Goal: Information Seeking & Learning: Understand process/instructions

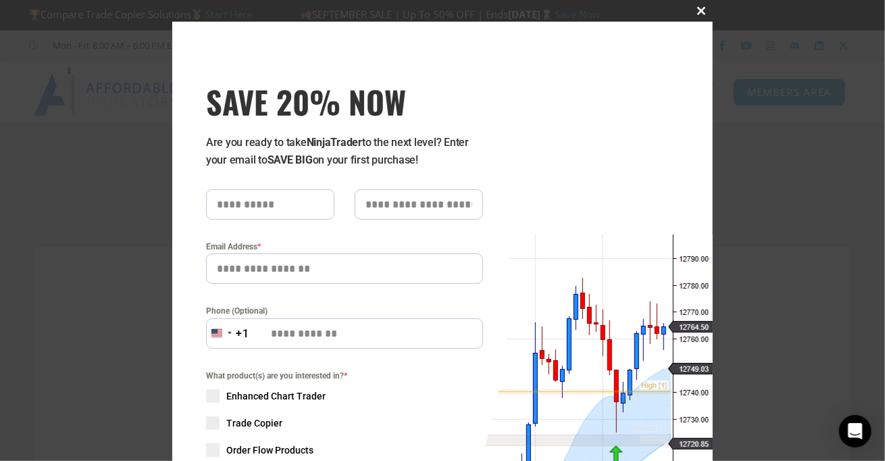
type input "**********"
click at [695, 11] on span at bounding box center [702, 11] width 22 height 8
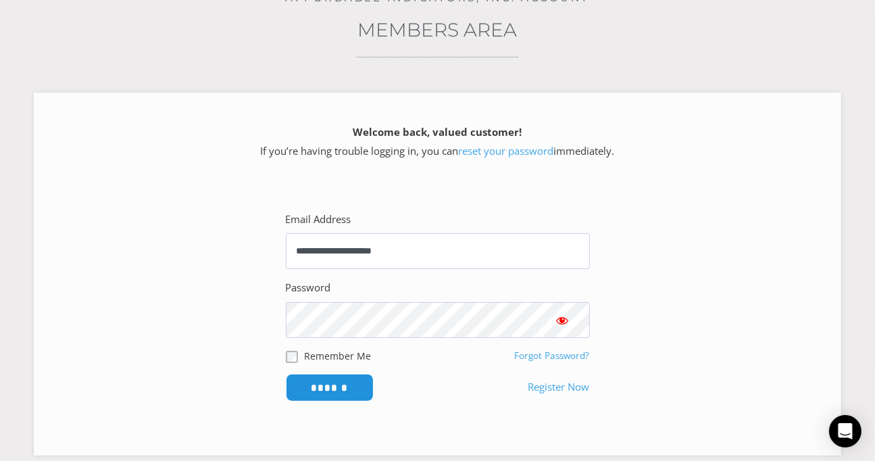
scroll to position [225, 0]
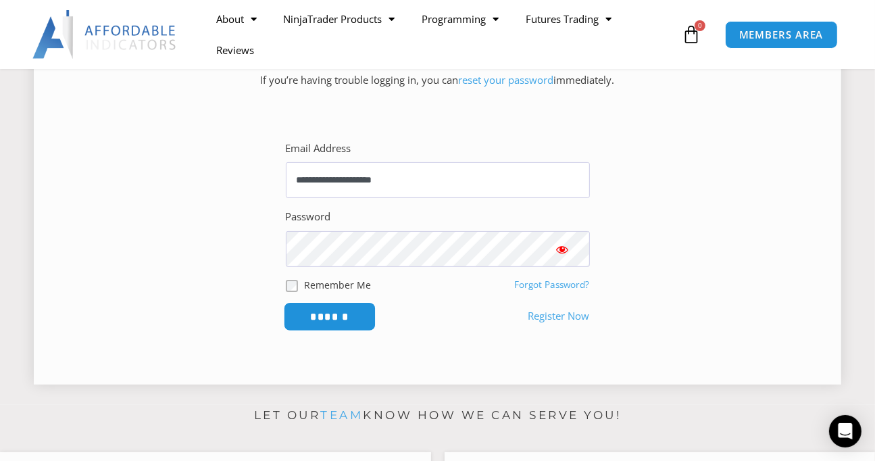
click at [327, 311] on input "******" at bounding box center [329, 316] width 93 height 29
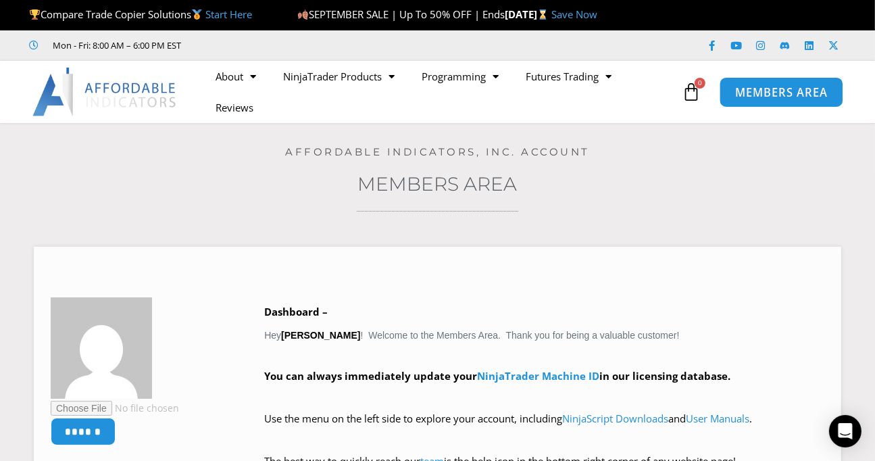
click at [747, 95] on span "MEMBERS AREA" at bounding box center [780, 91] width 93 height 11
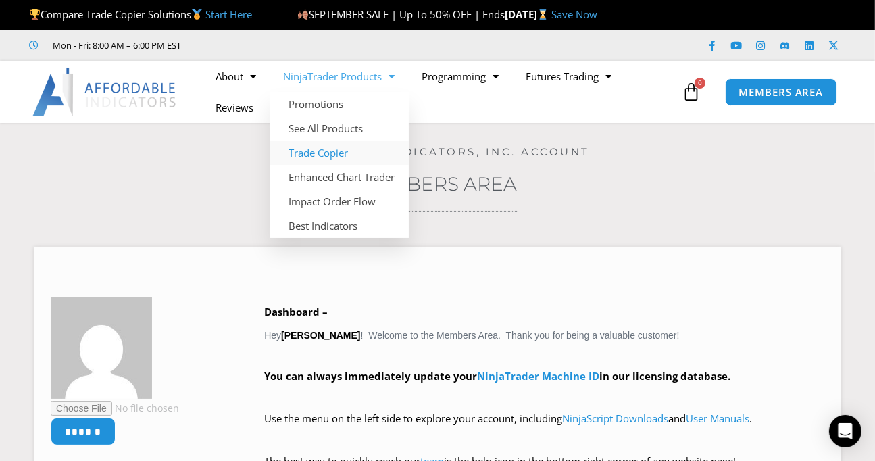
click at [330, 152] on link "Trade Copier" at bounding box center [339, 152] width 138 height 24
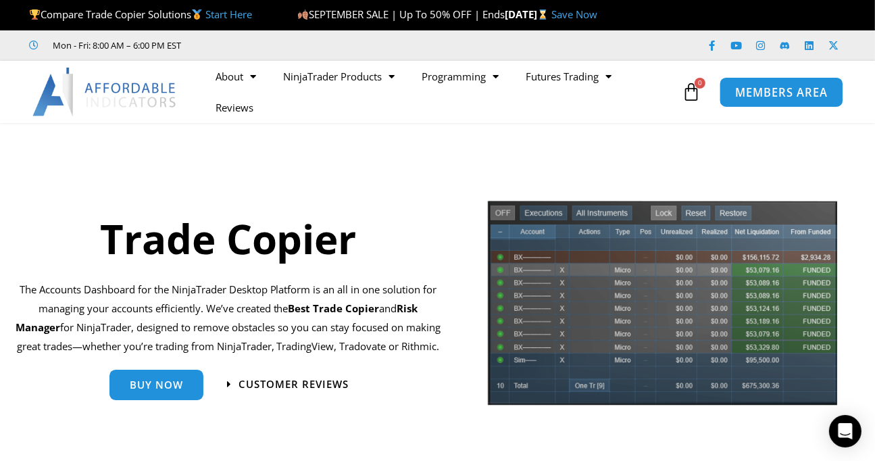
click at [770, 96] on span "MEMBERS AREA" at bounding box center [780, 91] width 93 height 11
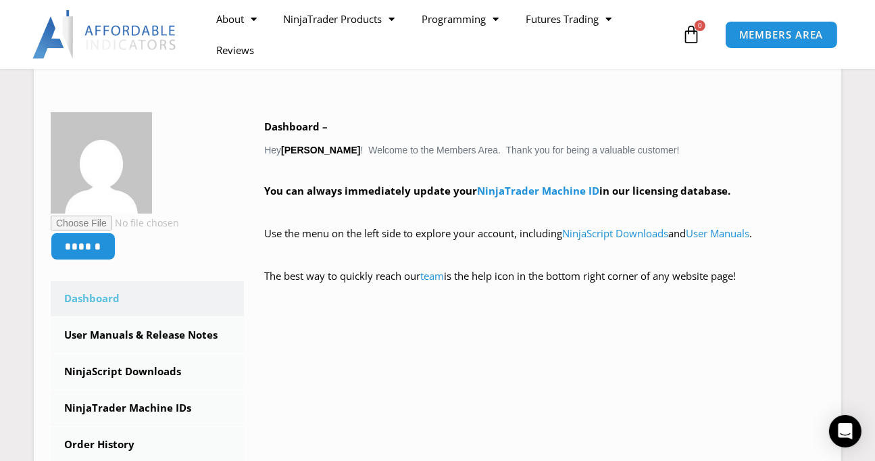
scroll to position [225, 0]
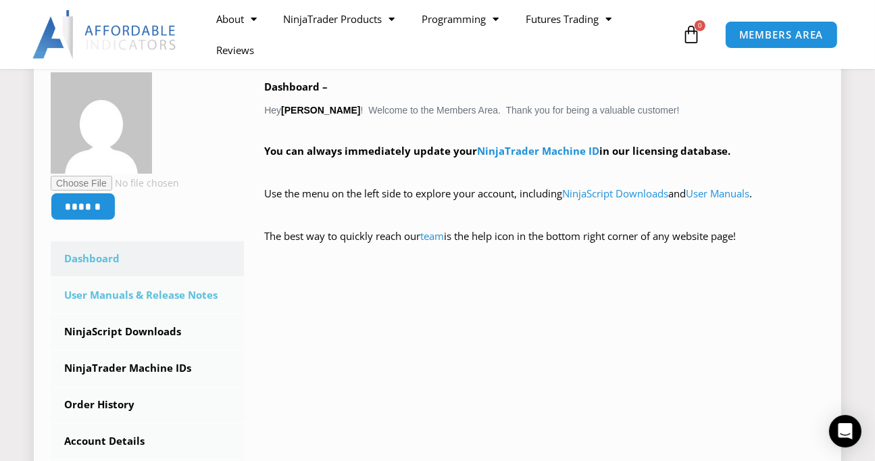
click at [188, 292] on link "User Manuals & Release Notes" at bounding box center [147, 295] width 193 height 35
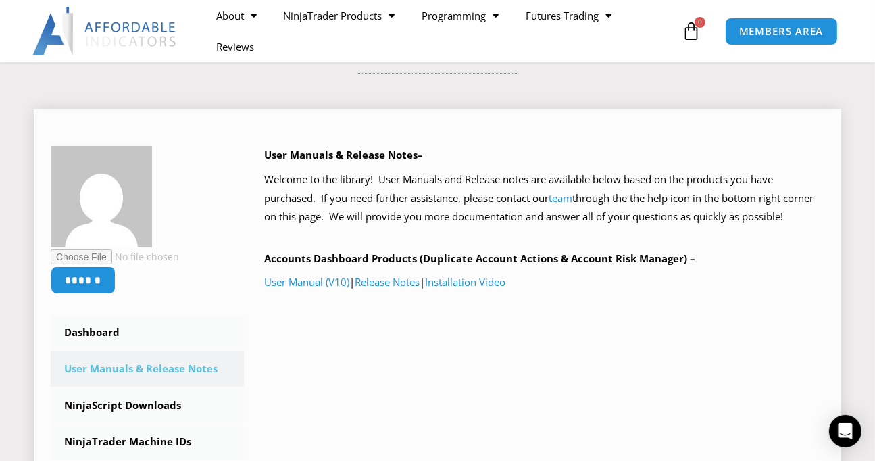
scroll to position [112, 0]
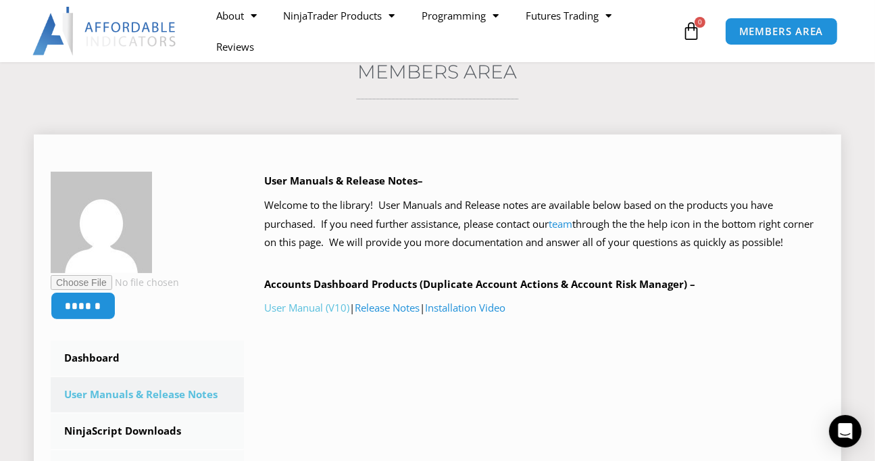
click at [306, 309] on link "User Manual (V10)" at bounding box center [306, 308] width 85 height 14
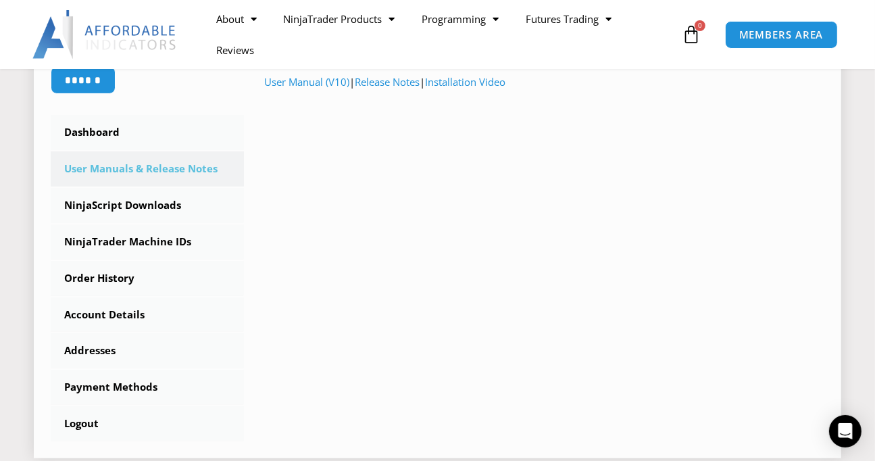
scroll to position [450, 0]
